Goal: Task Accomplishment & Management: Manage account settings

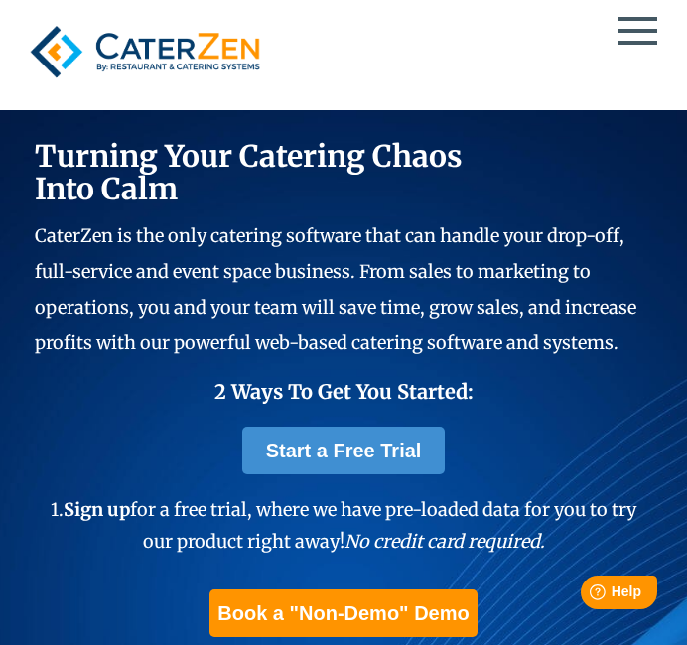
click at [652, 46] on div at bounding box center [344, 51] width 646 height 75
click at [639, 31] on span at bounding box center [637, 31] width 40 height 4
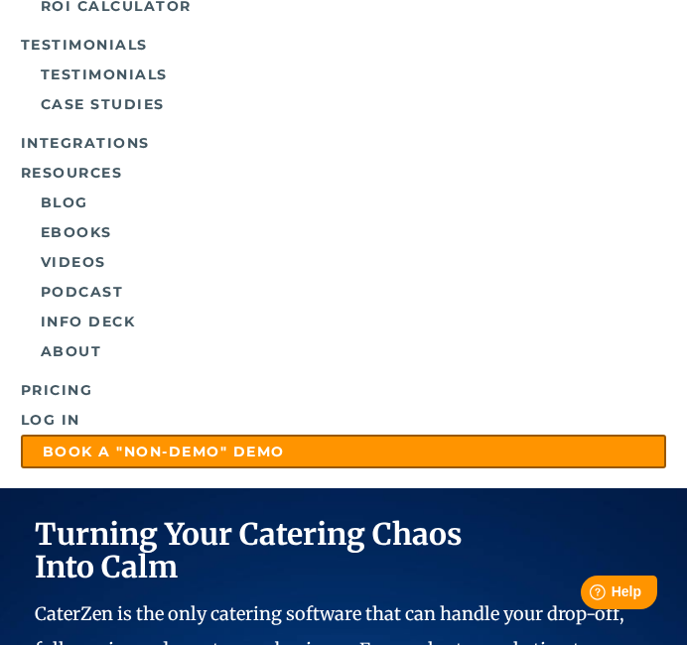
scroll to position [453, 0]
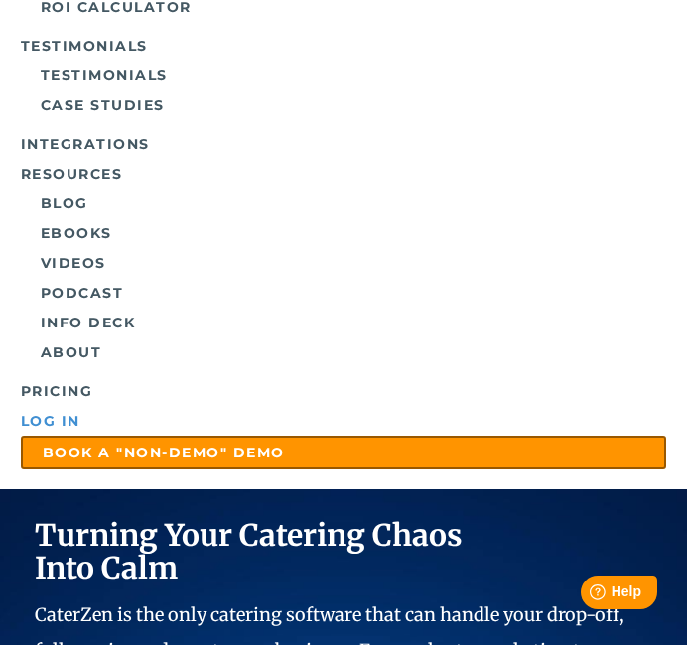
click at [54, 427] on link "Log in" at bounding box center [344, 421] width 646 height 30
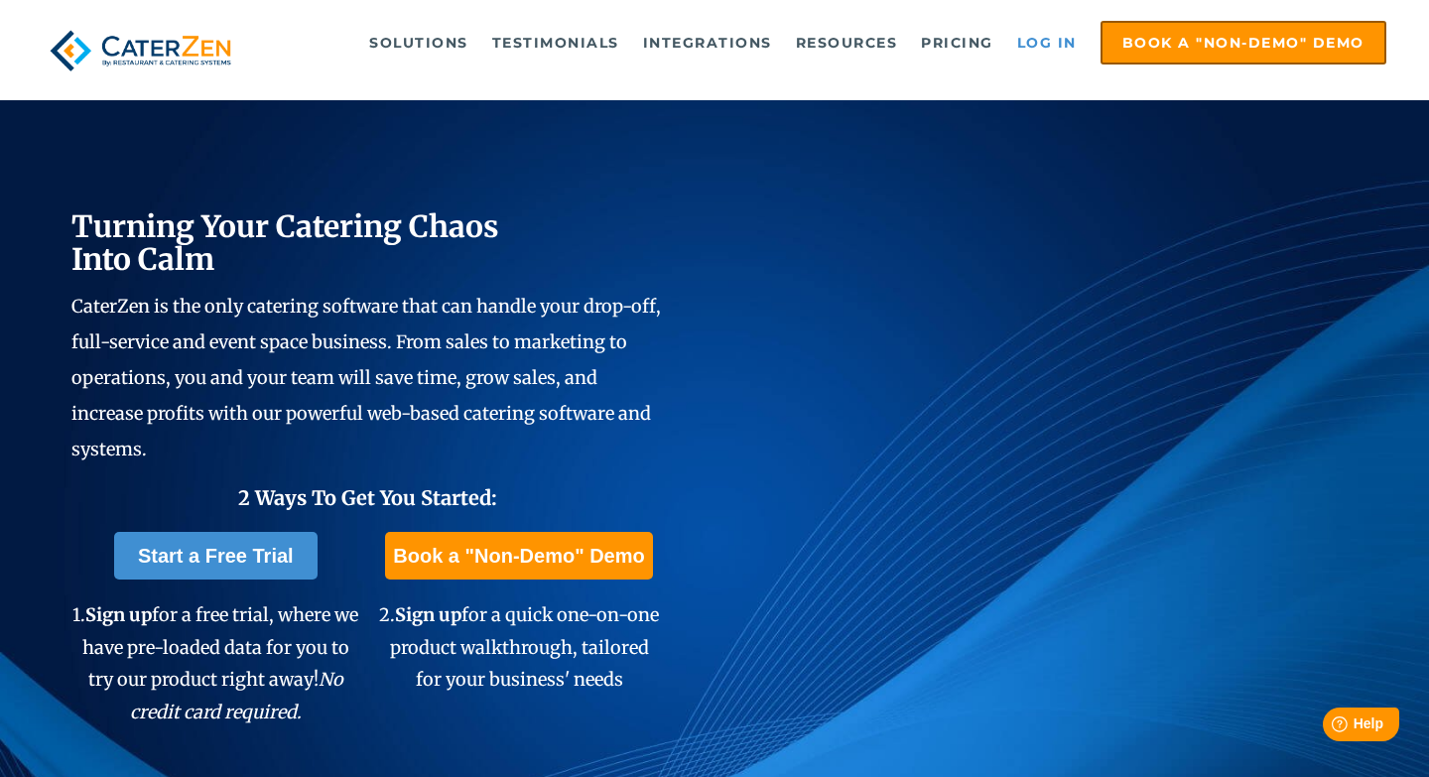
click at [686, 38] on link "Log in" at bounding box center [1046, 43] width 79 height 40
